Goal: Navigation & Orientation: Find specific page/section

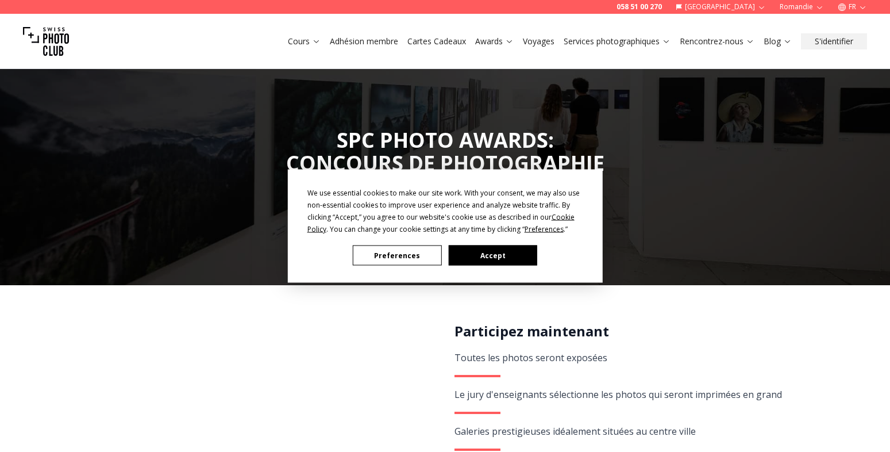
click at [498, 257] on button "Accept" at bounding box center [492, 255] width 88 height 20
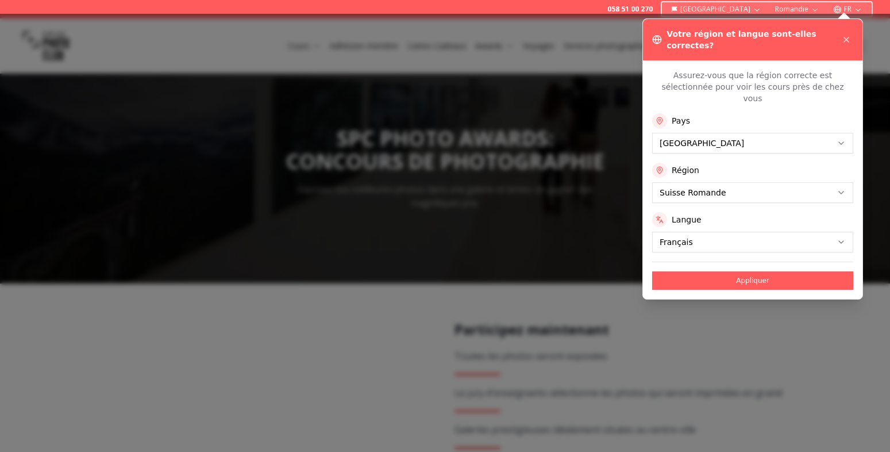
scroll to position [2, 0]
click at [767, 315] on div at bounding box center [445, 233] width 890 height 438
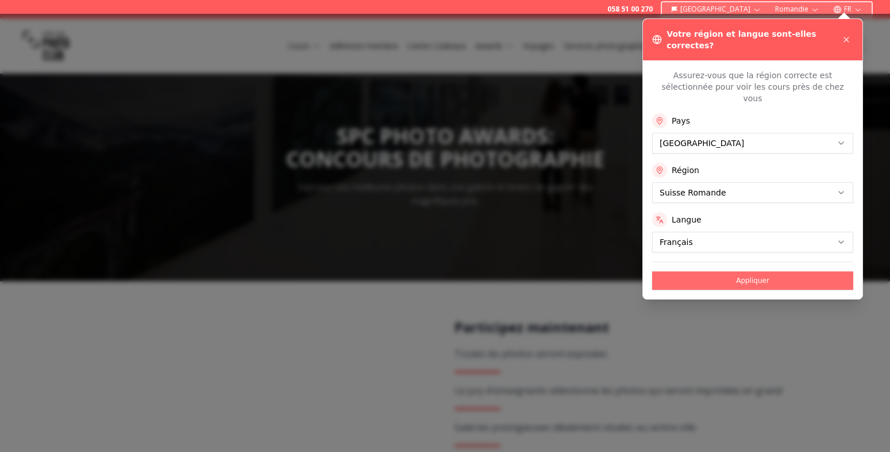
scroll to position [5, 0]
click at [844, 35] on icon at bounding box center [846, 39] width 9 height 9
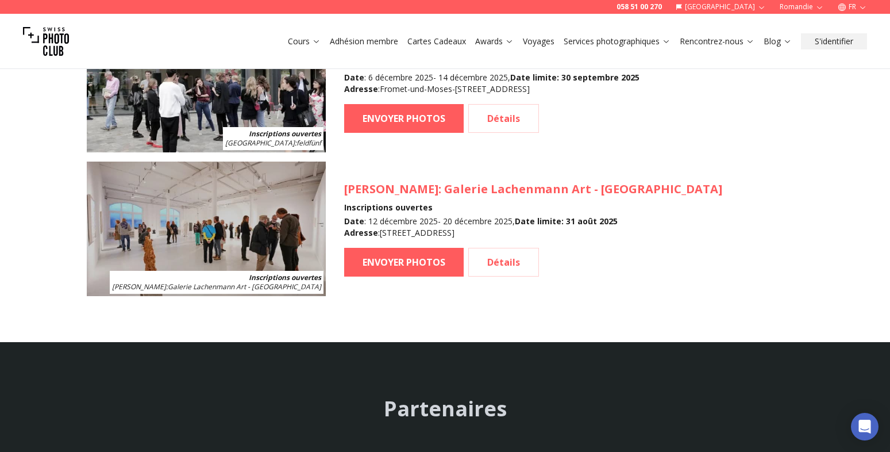
scroll to position [1742, 0]
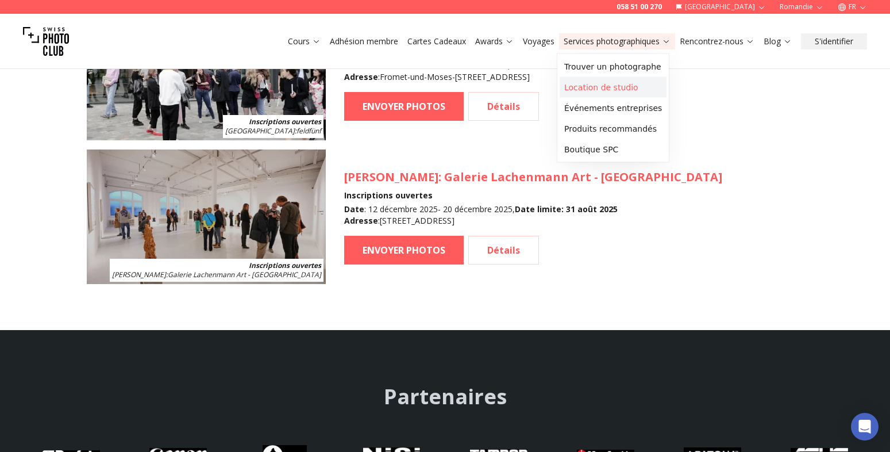
click at [633, 83] on link "Location de studio" at bounding box center [613, 87] width 107 height 21
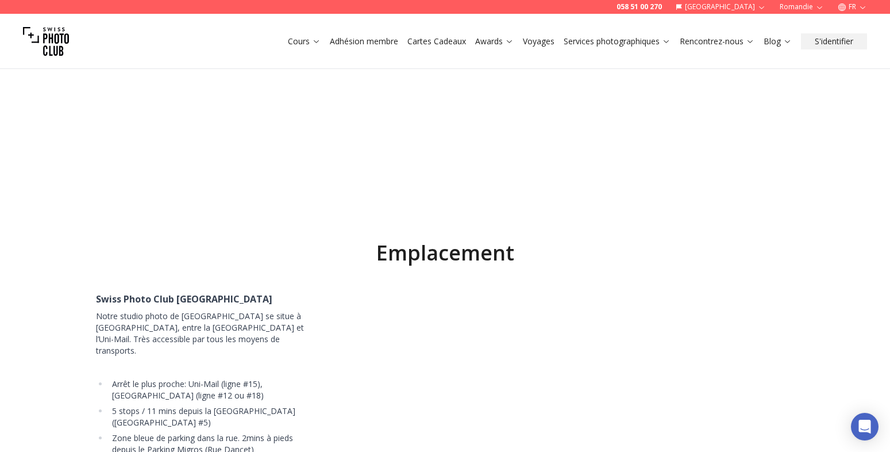
scroll to position [5374, 0]
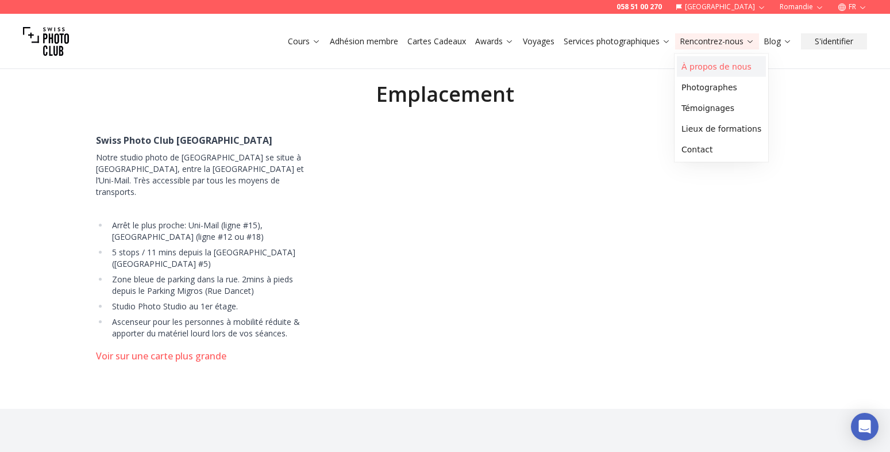
click at [699, 68] on link "À propos de nous" at bounding box center [721, 66] width 89 height 21
